Goal: Task Accomplishment & Management: Use online tool/utility

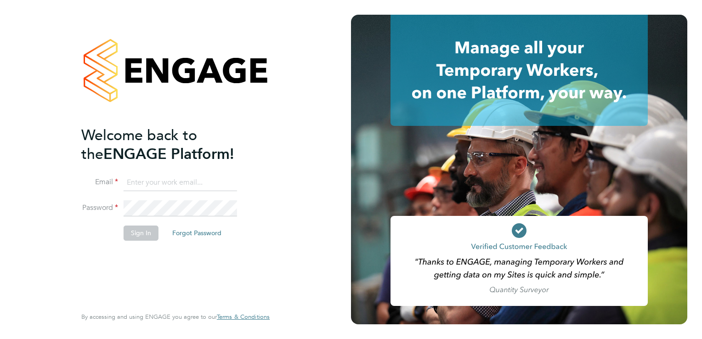
type input "[PERSON_NAME][EMAIL_ADDRESS][PERSON_NAME][DOMAIN_NAME]"
click at [135, 234] on button "Sign In" at bounding box center [141, 232] width 35 height 15
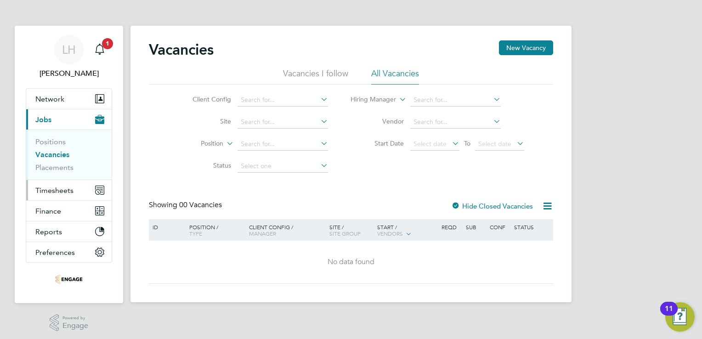
drag, startPoint x: 56, startPoint y: 192, endPoint x: 61, endPoint y: 192, distance: 5.1
click at [56, 192] on span "Timesheets" at bounding box center [54, 190] width 38 height 9
click at [432, 141] on span "Select date" at bounding box center [429, 144] width 33 height 8
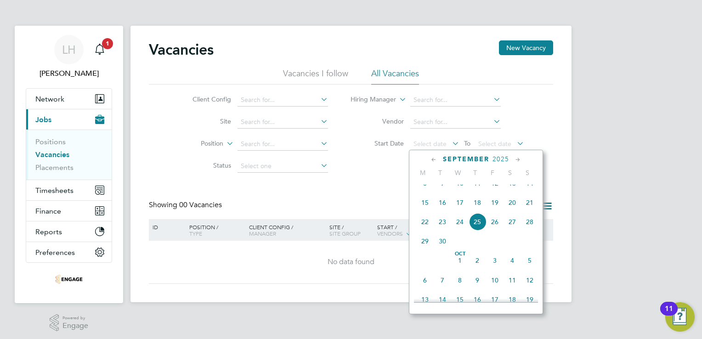
click at [428, 211] on span "15" at bounding box center [424, 202] width 17 height 17
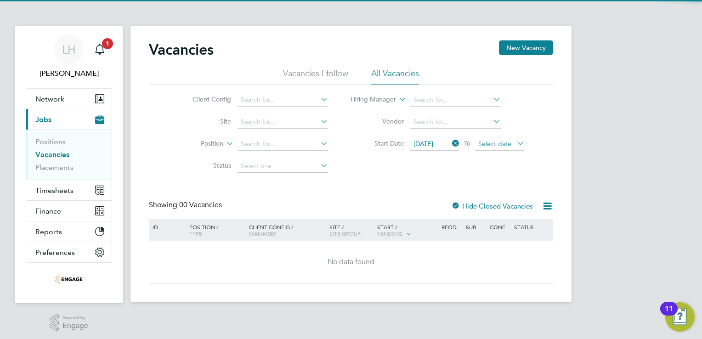
click at [505, 143] on span "Select date" at bounding box center [494, 144] width 33 height 8
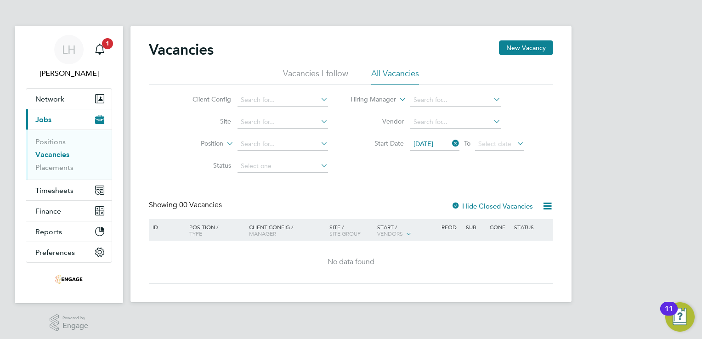
scroll to position [340, 0]
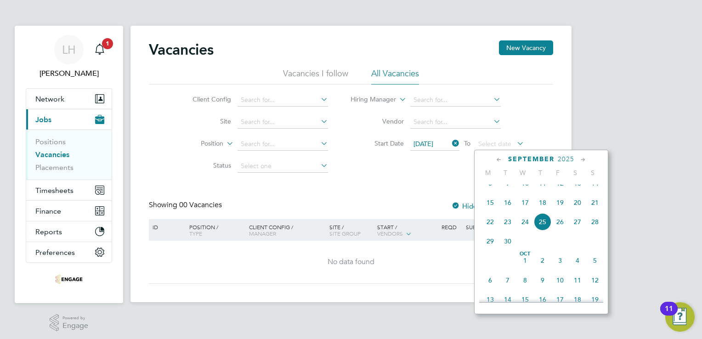
drag, startPoint x: 597, startPoint y: 212, endPoint x: 592, endPoint y: 212, distance: 5.5
click at [596, 211] on span "21" at bounding box center [594, 202] width 17 height 17
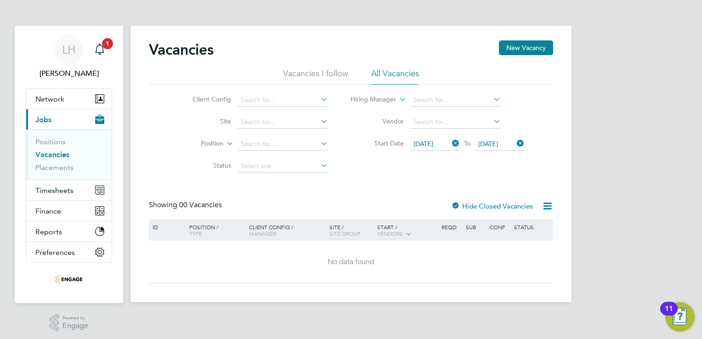
click at [547, 204] on icon at bounding box center [546, 205] width 11 height 11
click at [483, 225] on li "Download Vacancies Report" at bounding box center [504, 227] width 93 height 13
click at [59, 188] on span "Timesheets" at bounding box center [54, 190] width 38 height 9
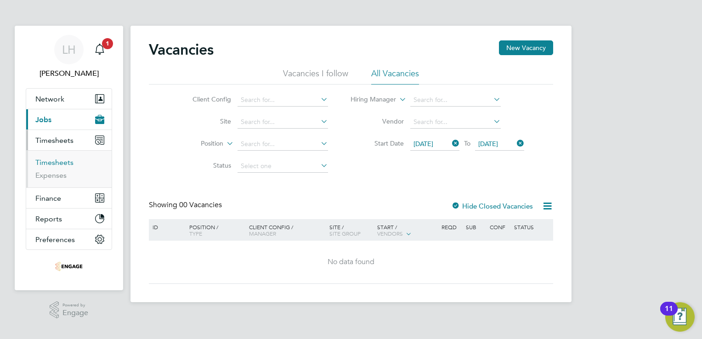
drag, startPoint x: 56, startPoint y: 161, endPoint x: 61, endPoint y: 161, distance: 5.1
click at [56, 161] on link "Timesheets" at bounding box center [54, 162] width 38 height 9
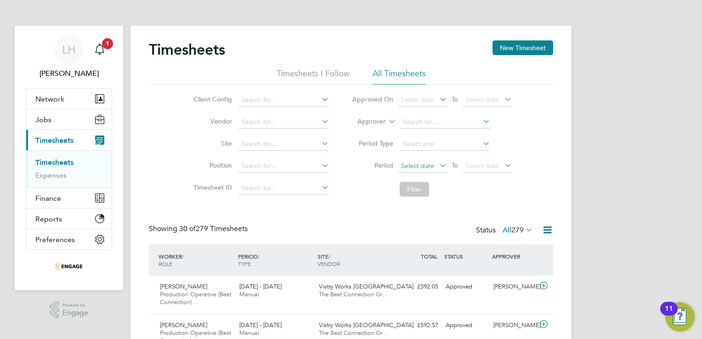
click at [422, 162] on span "Select date" at bounding box center [417, 166] width 33 height 8
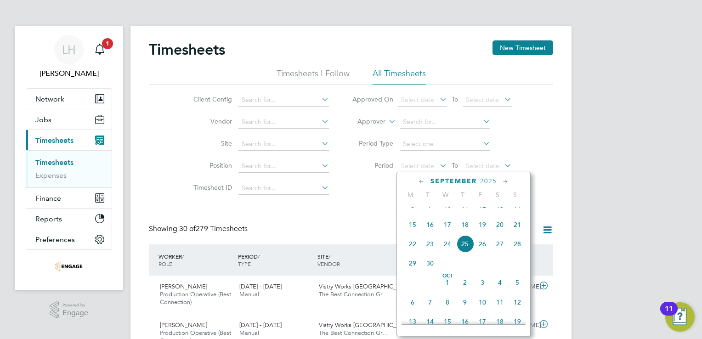
click at [413, 233] on span "15" at bounding box center [412, 224] width 17 height 17
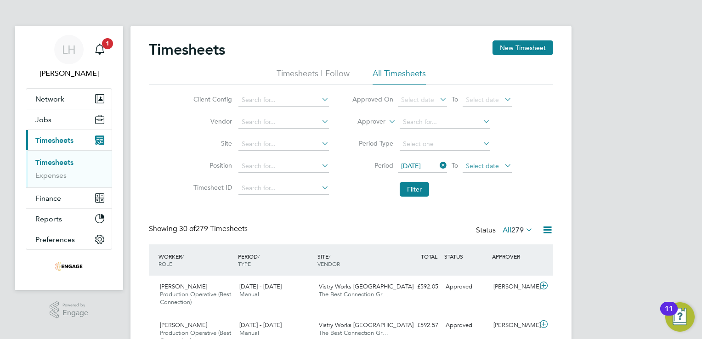
click at [479, 168] on span "Select date" at bounding box center [482, 166] width 33 height 8
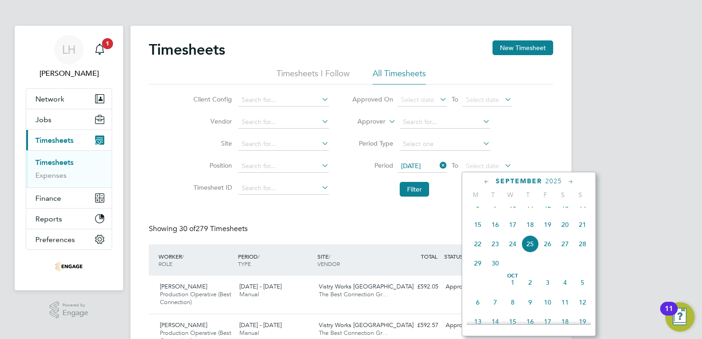
click at [583, 232] on span "21" at bounding box center [582, 224] width 17 height 17
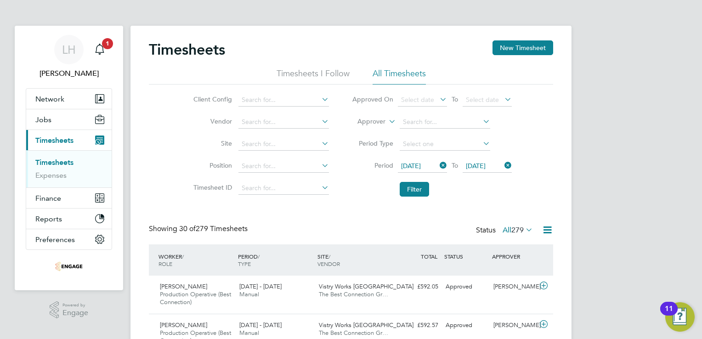
click at [545, 229] on icon at bounding box center [546, 229] width 11 height 11
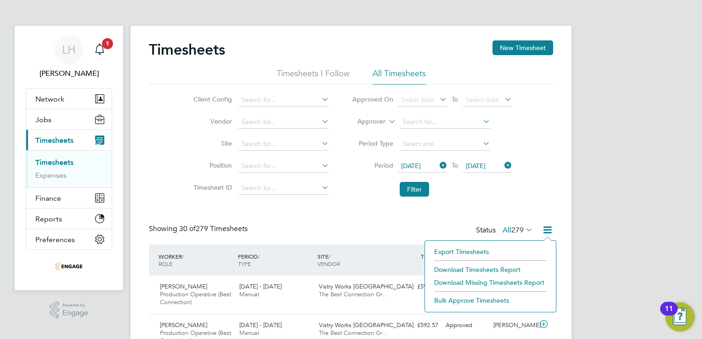
click at [454, 249] on li "Export Timesheets" at bounding box center [490, 251] width 122 height 13
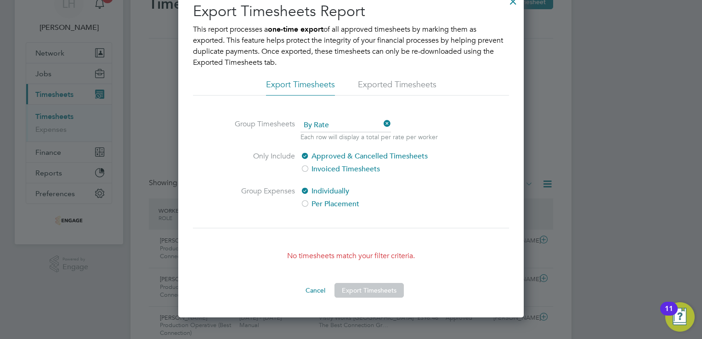
click at [389, 82] on li "Exported Timesheets" at bounding box center [397, 87] width 79 height 17
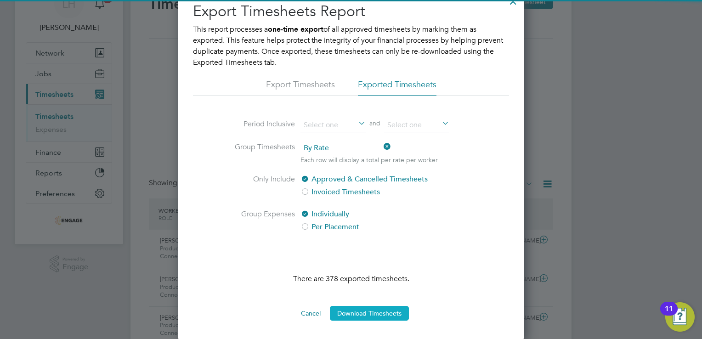
click at [367, 313] on button "Download Timesheets" at bounding box center [369, 313] width 79 height 15
